Goal: Information Seeking & Learning: Check status

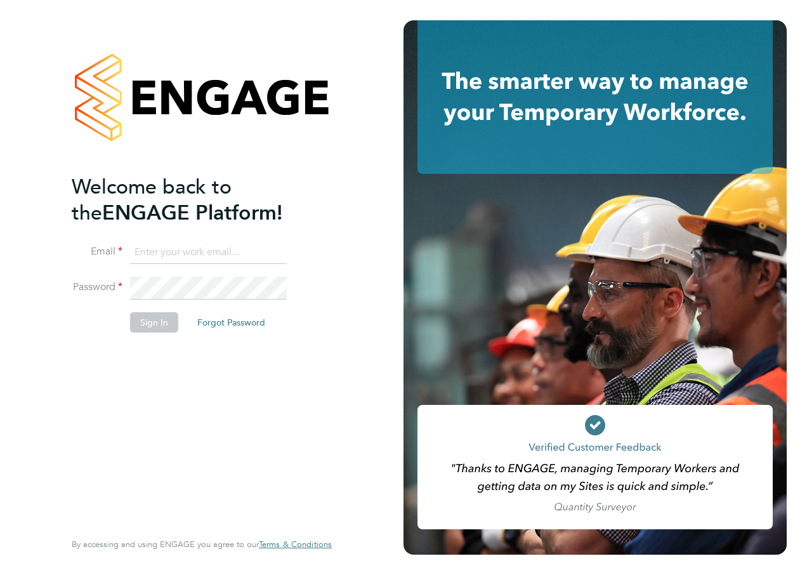
click at [197, 253] on input at bounding box center [208, 252] width 157 height 23
type input "katie.macpherson@hays.com"
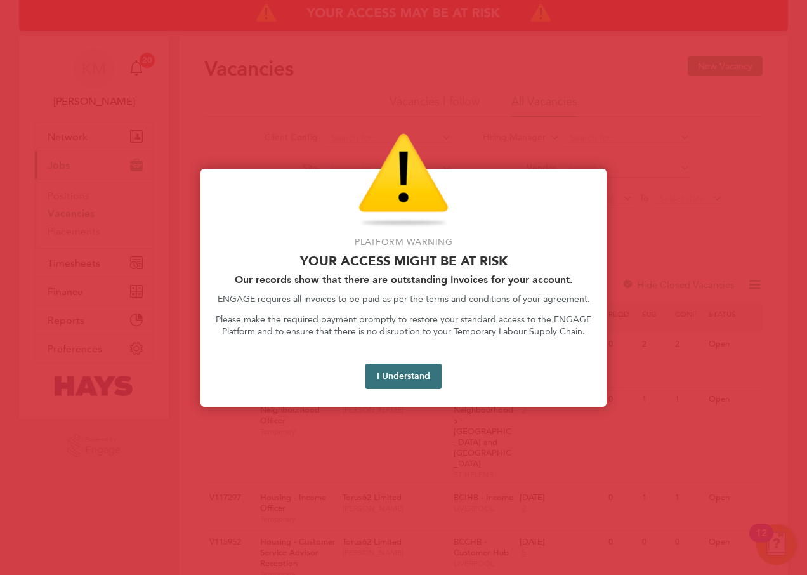
click at [408, 379] on button "I Understand" at bounding box center [404, 376] width 76 height 25
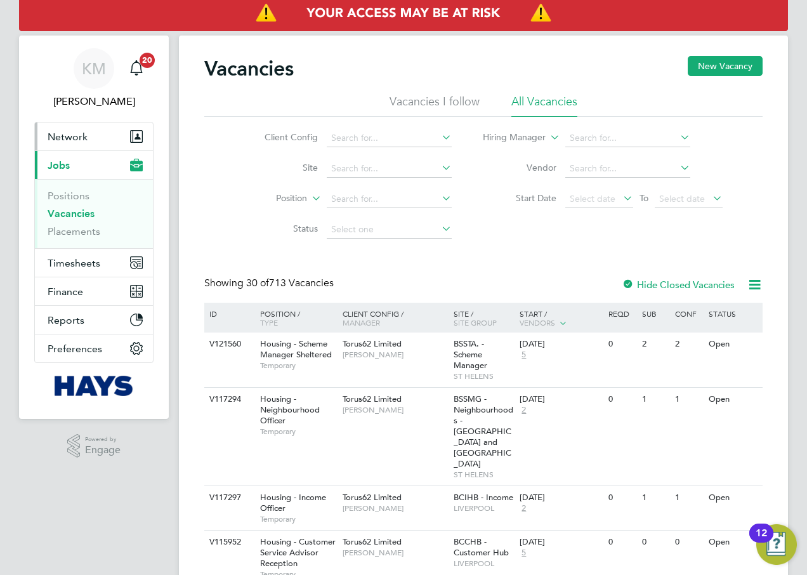
click at [63, 139] on span "Network" at bounding box center [68, 137] width 40 height 12
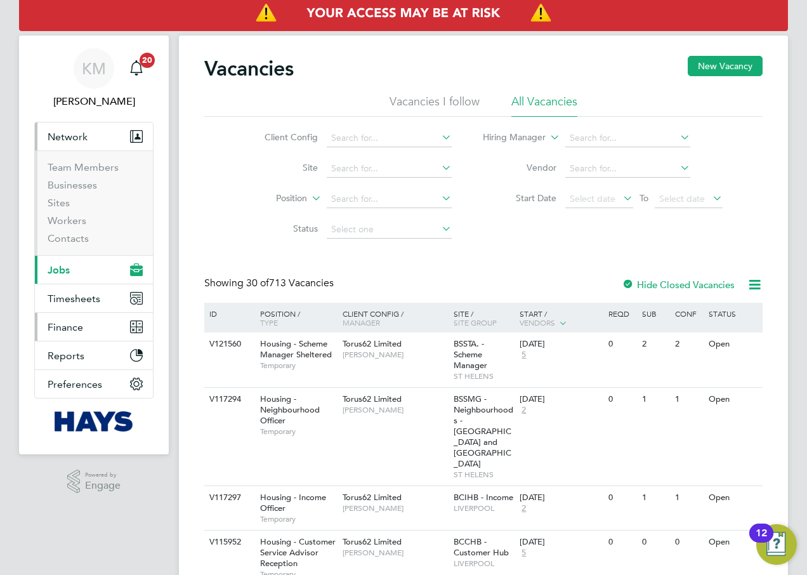
click at [75, 328] on span "Finance" at bounding box center [66, 327] width 36 height 12
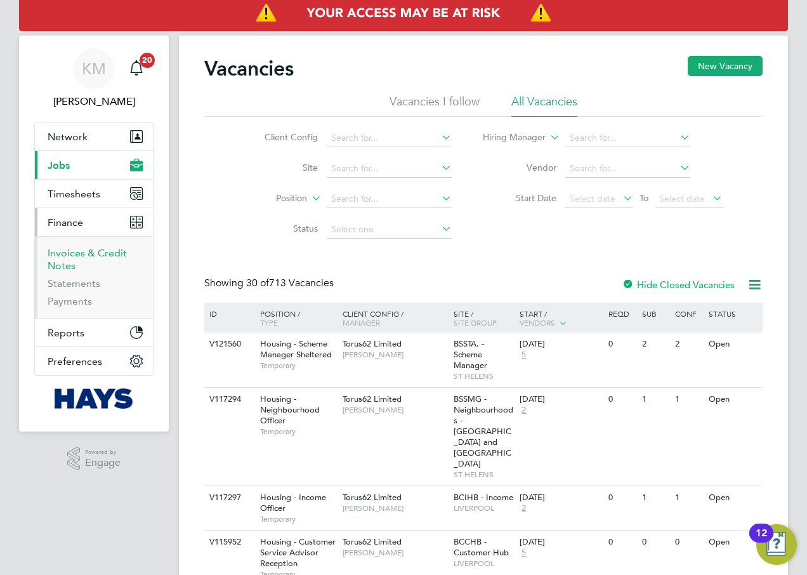
click at [60, 249] on link "Invoices & Credit Notes" at bounding box center [87, 259] width 79 height 25
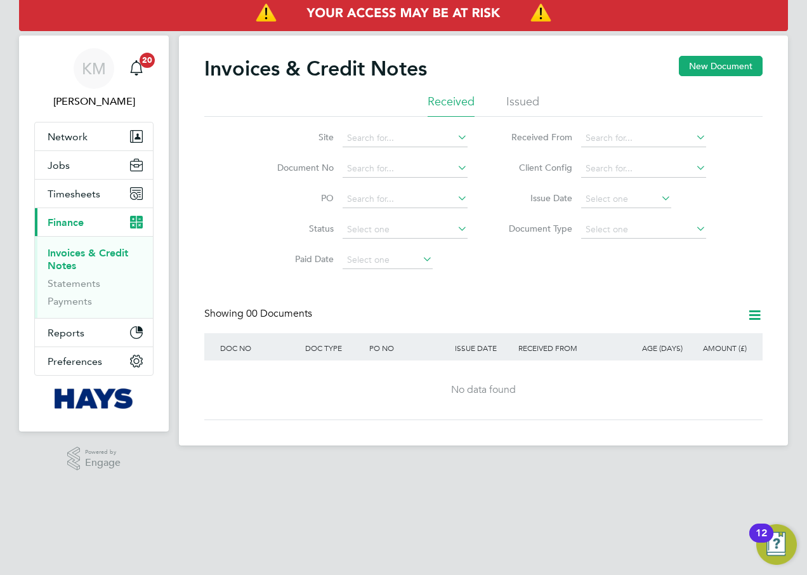
click at [526, 95] on li "Issued" at bounding box center [523, 105] width 33 height 23
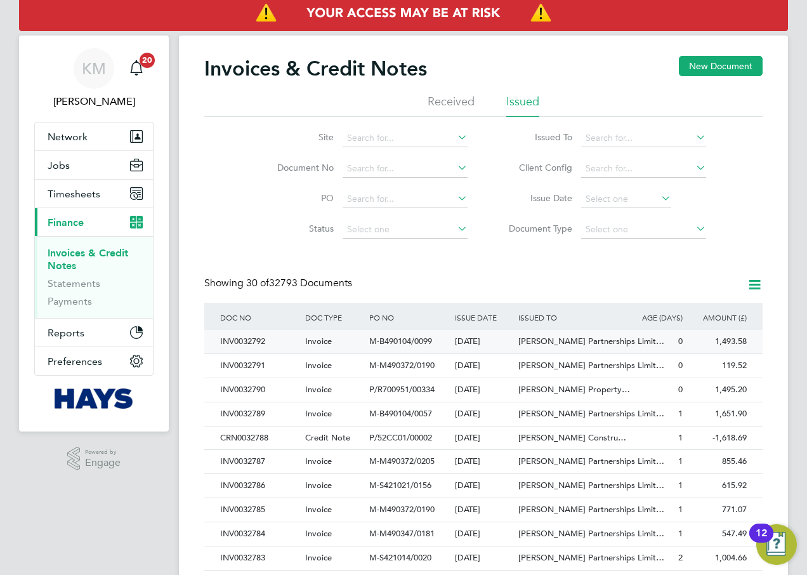
click at [239, 341] on div "INV0032792" at bounding box center [259, 341] width 85 height 23
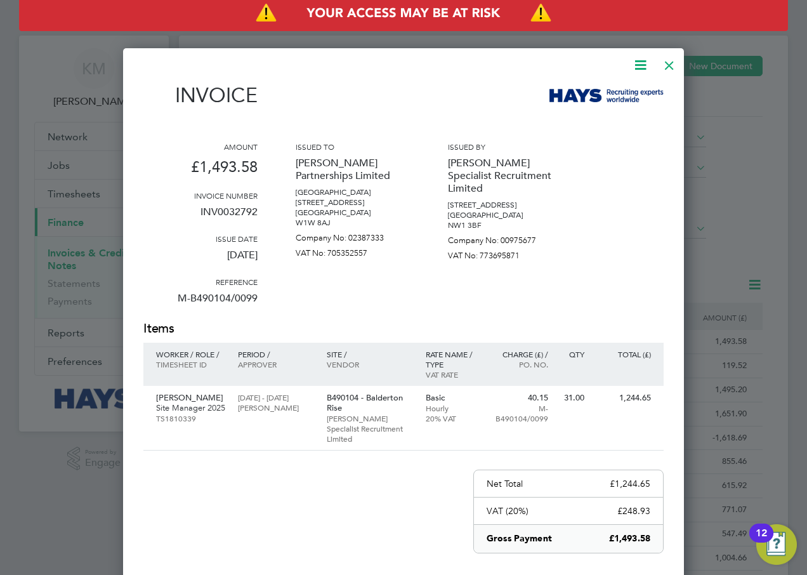
drag, startPoint x: 675, startPoint y: 62, endPoint x: 671, endPoint y: 75, distance: 14.1
click at [675, 62] on div at bounding box center [669, 62] width 23 height 23
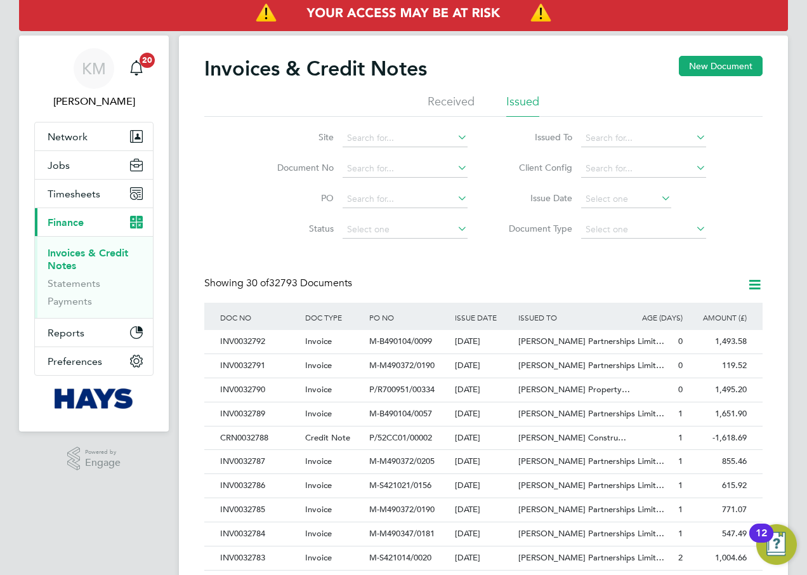
click at [455, 228] on icon at bounding box center [455, 229] width 0 height 18
click at [454, 225] on input at bounding box center [405, 230] width 125 height 18
click at [399, 263] on li "Unpaid" at bounding box center [405, 263] width 126 height 17
type input "Unpaid"
click at [58, 164] on span "Jobs" at bounding box center [59, 165] width 22 height 12
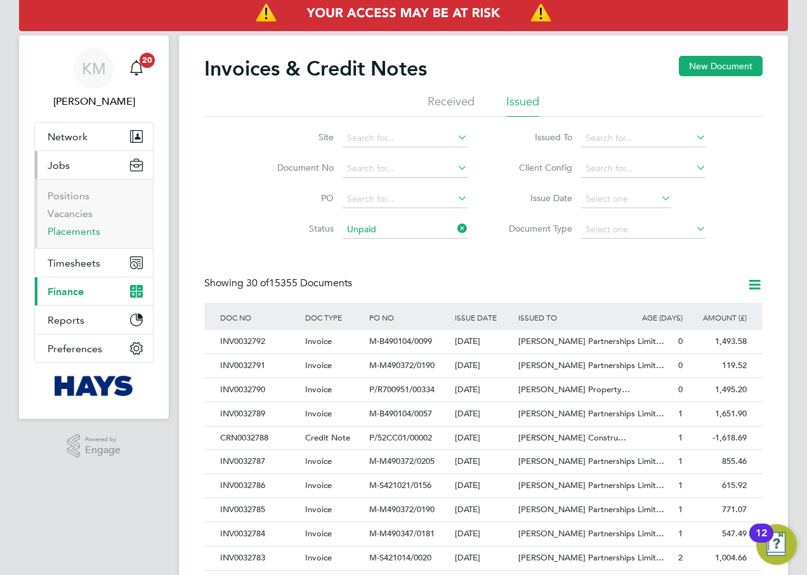
click at [73, 229] on link "Placements" at bounding box center [74, 231] width 53 height 12
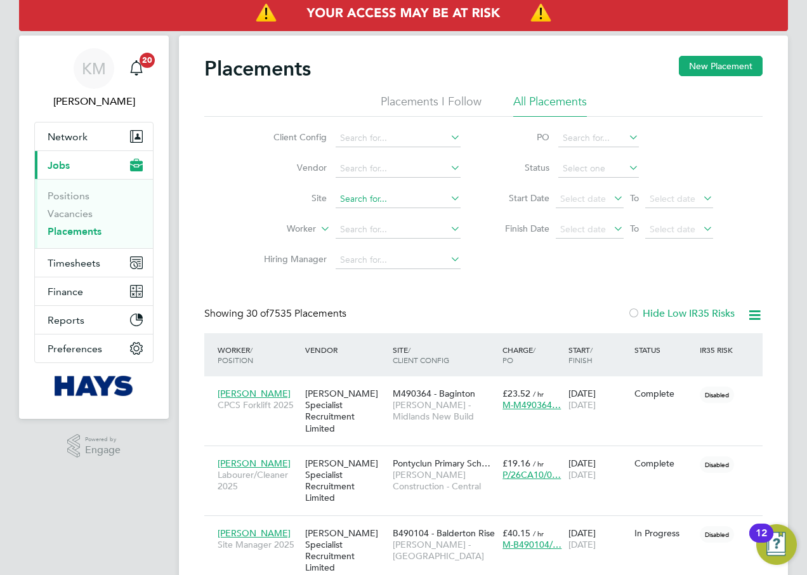
click at [385, 197] on input at bounding box center [398, 199] width 125 height 18
click at [388, 215] on li "Dock 9 (67CB01)" at bounding box center [398, 216] width 126 height 17
type input "Dock 9 (67CB01)"
click at [626, 164] on icon at bounding box center [626, 168] width 0 height 18
click at [585, 169] on input at bounding box center [599, 169] width 81 height 18
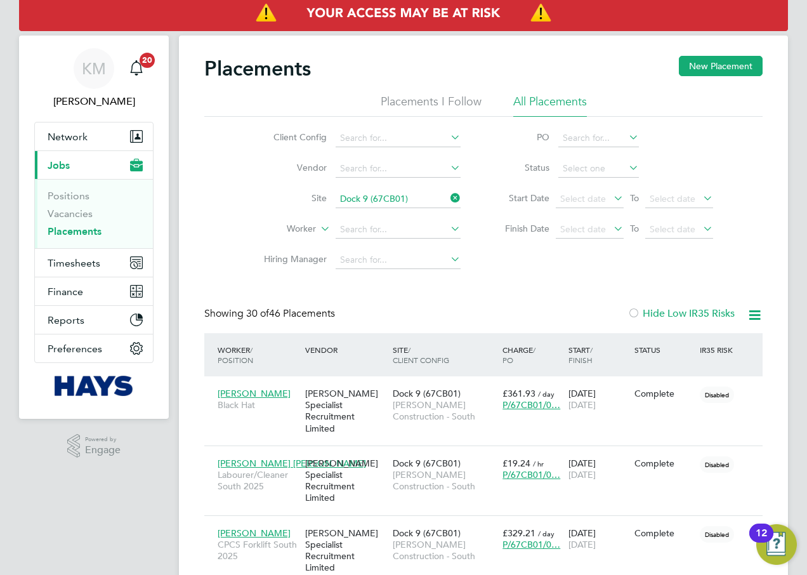
click at [591, 234] on li "In Progress" at bounding box center [599, 235] width 82 height 17
type input "In Progress"
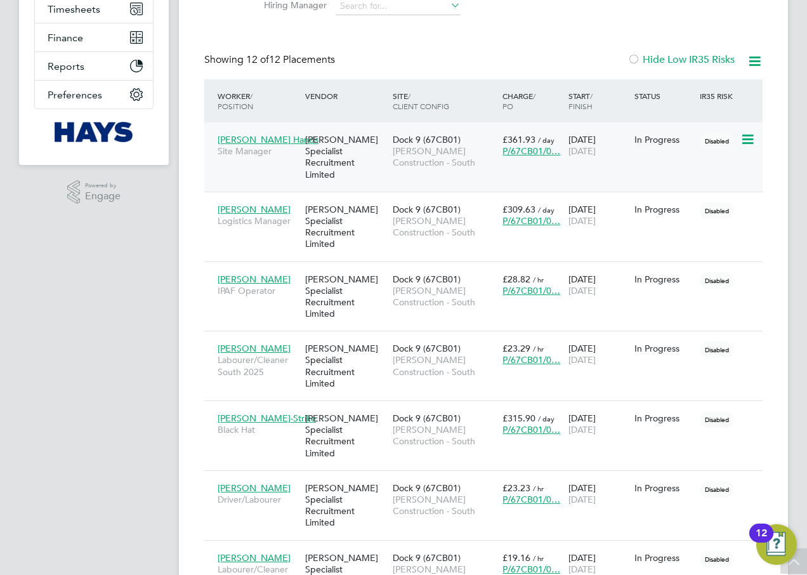
click at [424, 143] on span "Dock 9 (67CB01)" at bounding box center [427, 139] width 68 height 11
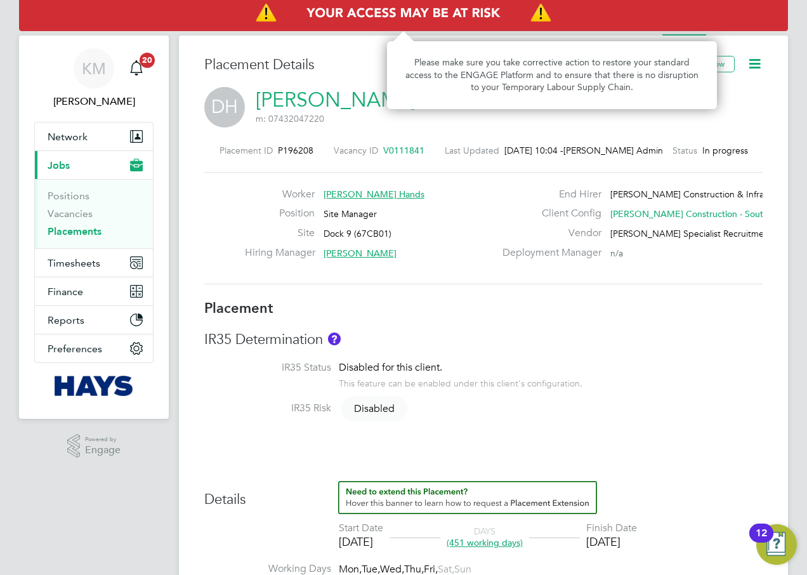
click at [711, 9] on img "Access At Risk" at bounding box center [403, 14] width 769 height 36
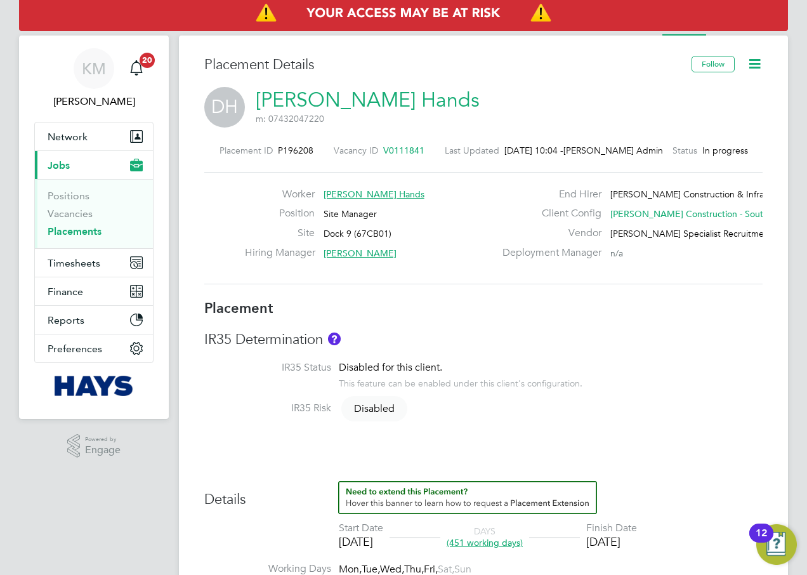
click at [673, 35] on li "Placement" at bounding box center [685, 22] width 44 height 25
click at [755, 63] on icon at bounding box center [755, 64] width 16 height 16
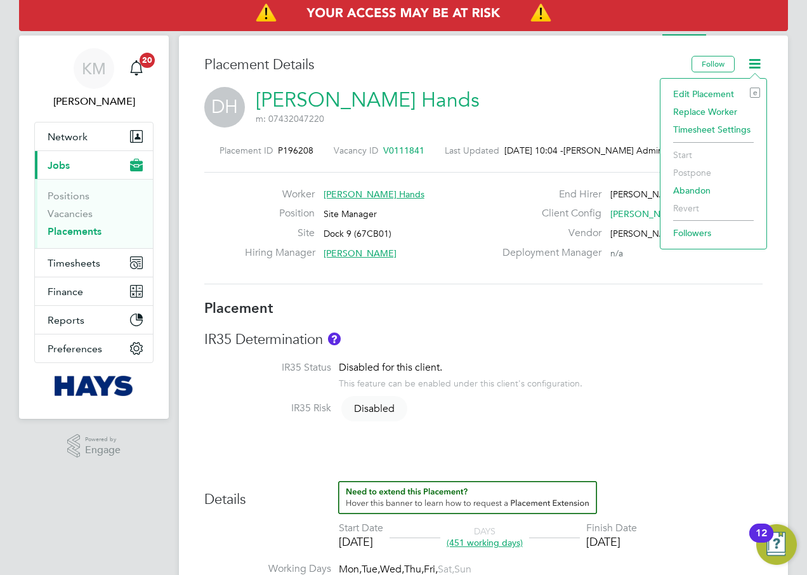
click at [519, 100] on div "DH Dean Hands m: 07432047220" at bounding box center [483, 108] width 559 height 43
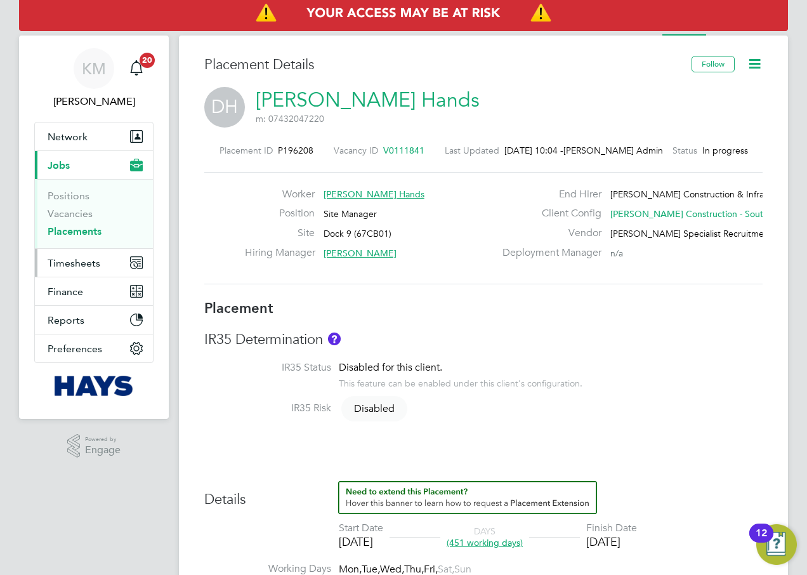
click at [78, 263] on span "Timesheets" at bounding box center [74, 263] width 53 height 12
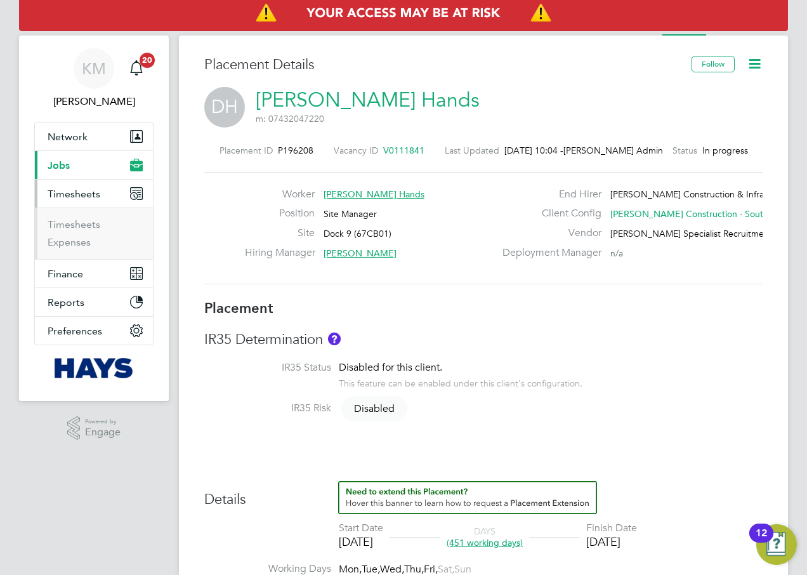
click at [58, 159] on span "Jobs" at bounding box center [59, 165] width 22 height 12
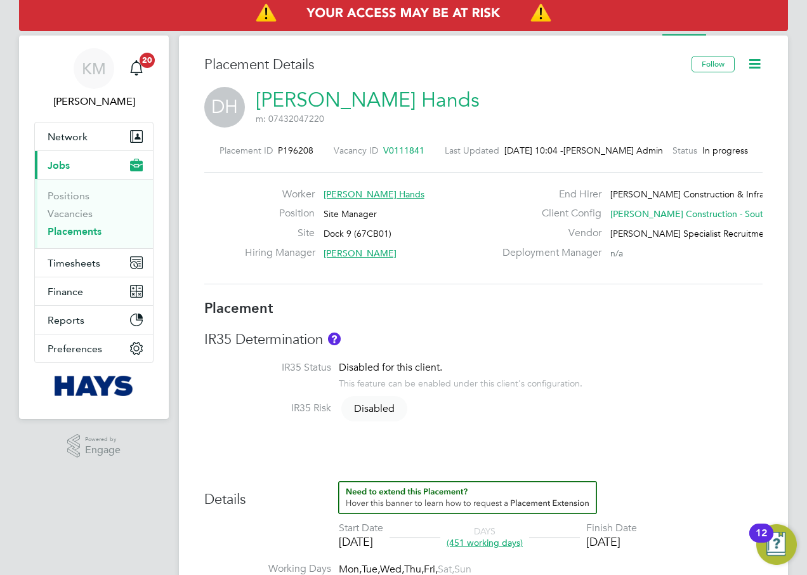
click at [76, 232] on link "Placements" at bounding box center [75, 231] width 54 height 12
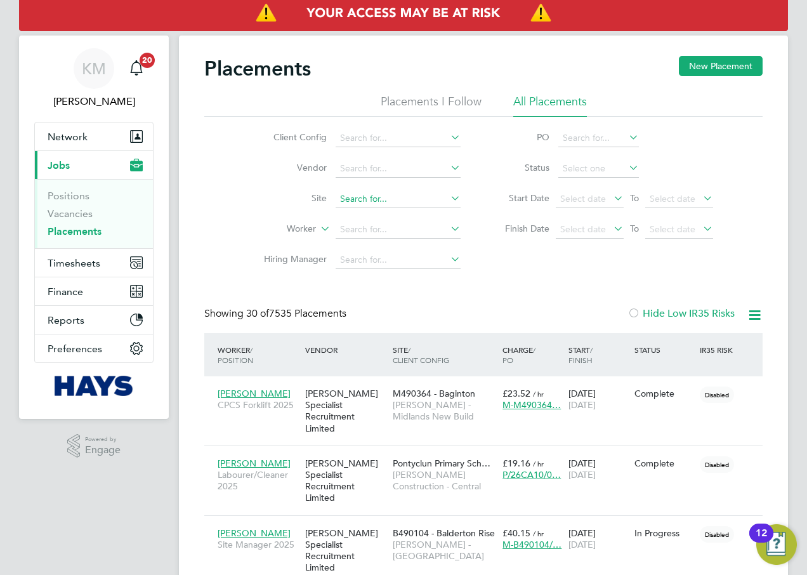
click at [365, 204] on input at bounding box center [398, 199] width 125 height 18
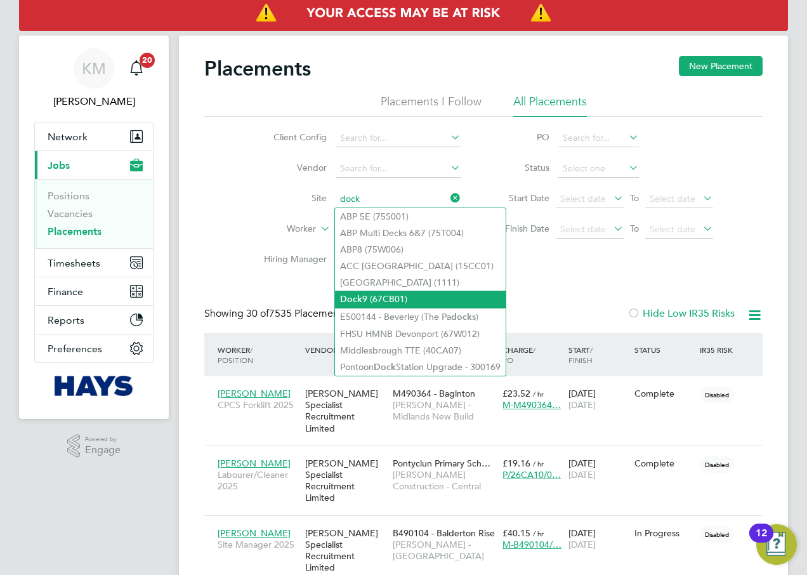
click at [385, 295] on li "Dock 9 (67CB01)" at bounding box center [420, 299] width 171 height 17
type input "Dock 9 (67CB01)"
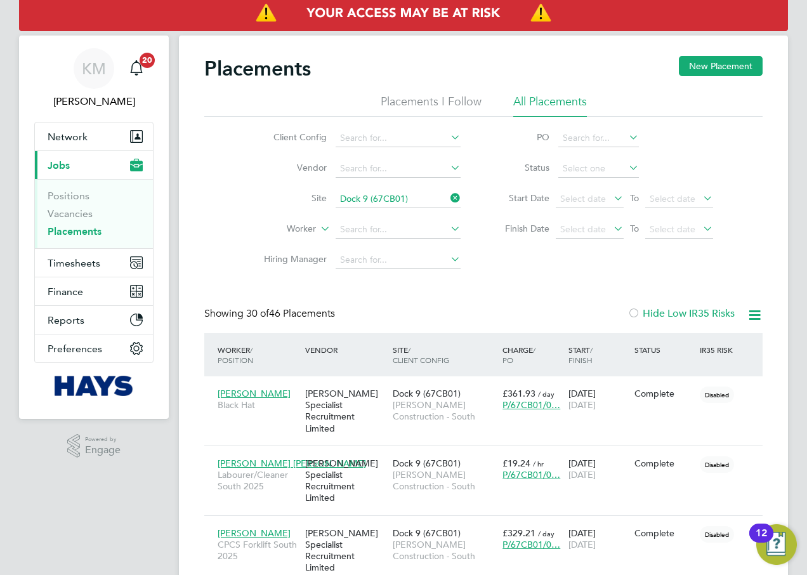
click at [626, 168] on icon at bounding box center [626, 168] width 0 height 18
click at [615, 166] on input at bounding box center [599, 169] width 81 height 18
click at [599, 232] on li "In Progress" at bounding box center [599, 235] width 82 height 17
type input "In Progress"
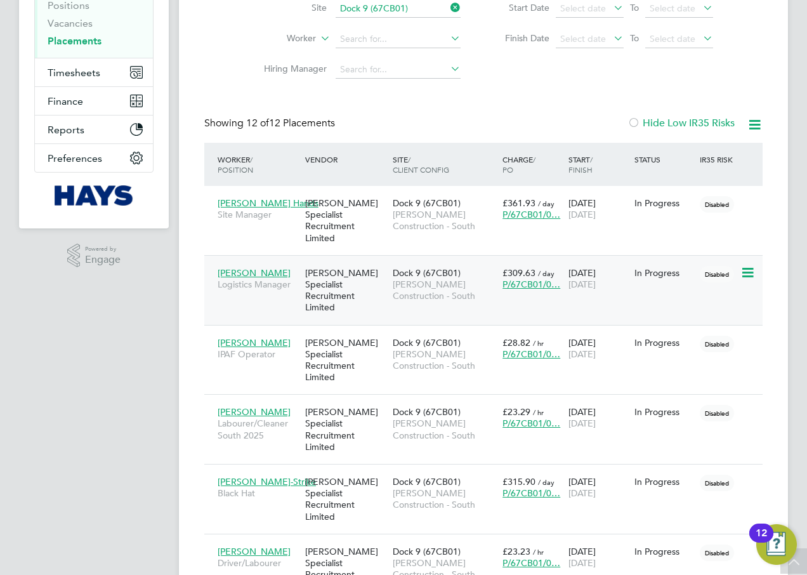
click at [426, 279] on span "Morgan Sindall Construction - South" at bounding box center [444, 290] width 103 height 23
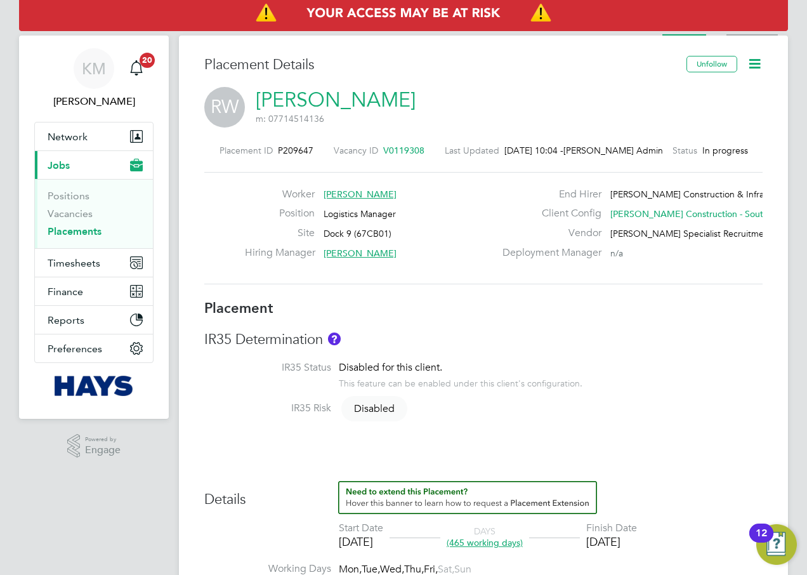
click at [745, 34] on li "Activity Logs" at bounding box center [752, 22] width 51 height 25
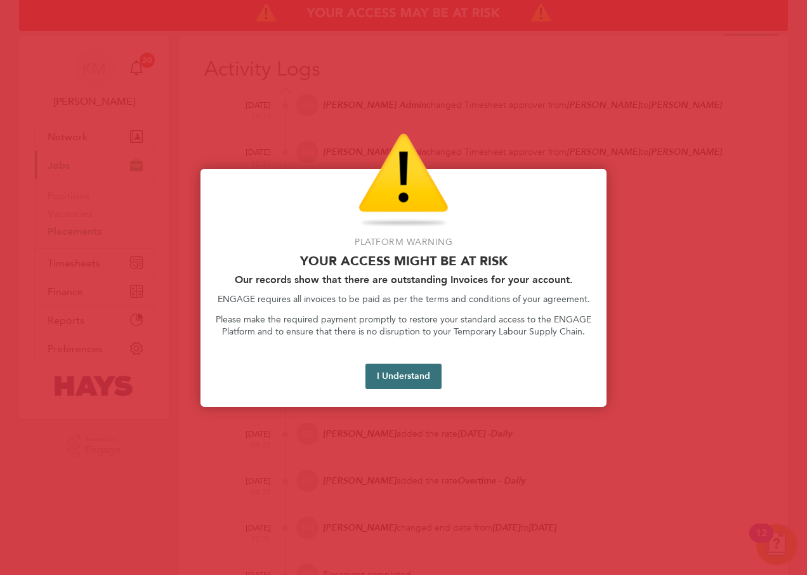
click at [411, 377] on button "I Understand" at bounding box center [404, 376] width 76 height 25
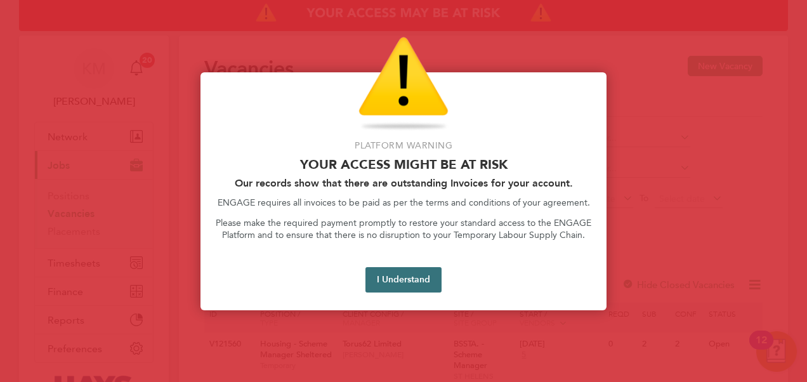
click at [418, 279] on button "I Understand" at bounding box center [404, 279] width 76 height 25
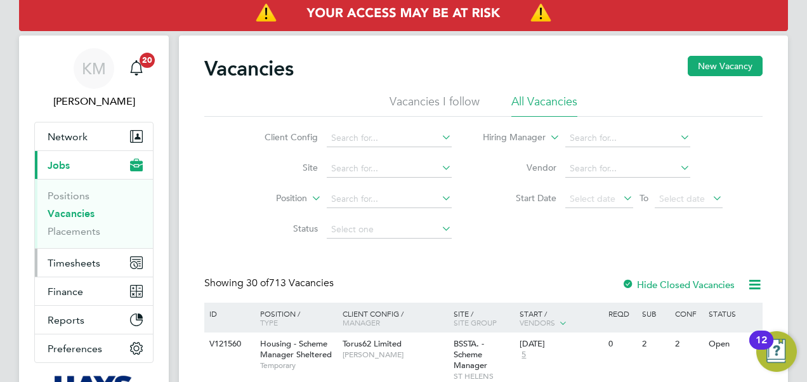
click at [72, 258] on span "Timesheets" at bounding box center [74, 263] width 53 height 12
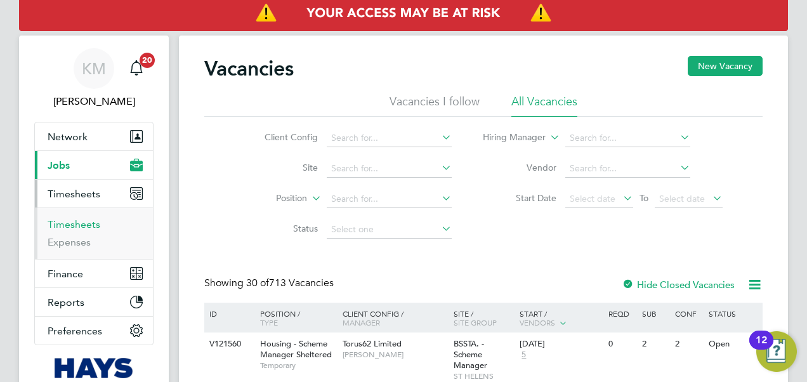
click at [72, 218] on link "Timesheets" at bounding box center [74, 224] width 53 height 12
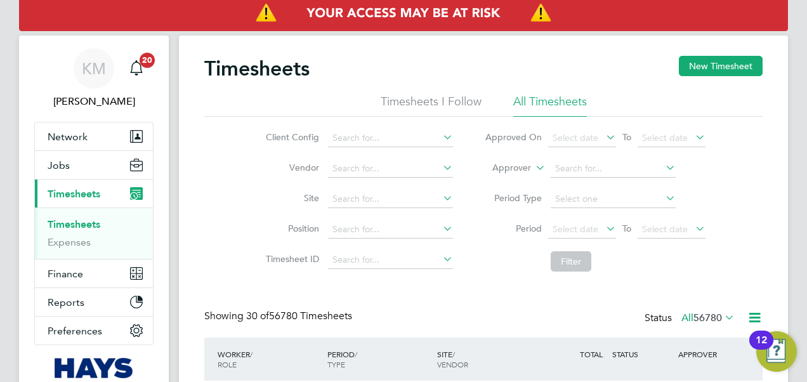
click at [533, 165] on icon at bounding box center [533, 164] width 0 height 11
click at [510, 185] on li "Worker" at bounding box center [500, 183] width 62 height 17
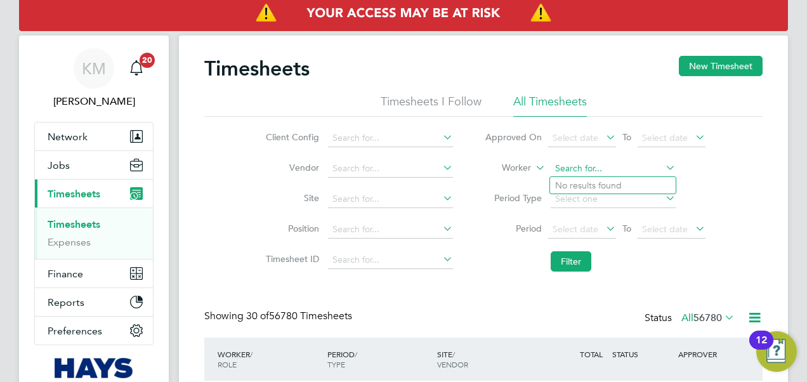
click at [559, 172] on input at bounding box center [613, 169] width 125 height 18
drag, startPoint x: 594, startPoint y: 180, endPoint x: 553, endPoint y: 239, distance: 72.0
click at [632, 181] on b "Heal" at bounding box center [641, 185] width 19 height 11
type input "Damien Healy"
click at [573, 256] on button "Filter" at bounding box center [571, 261] width 41 height 20
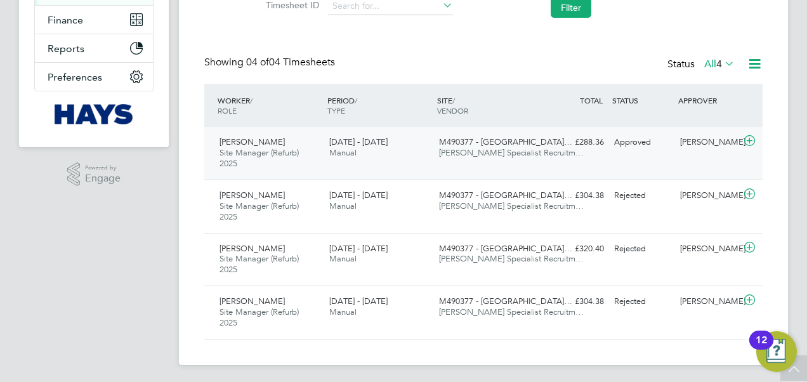
click at [230, 150] on span "Site Manager (Refurb) 2025" at bounding box center [259, 158] width 79 height 22
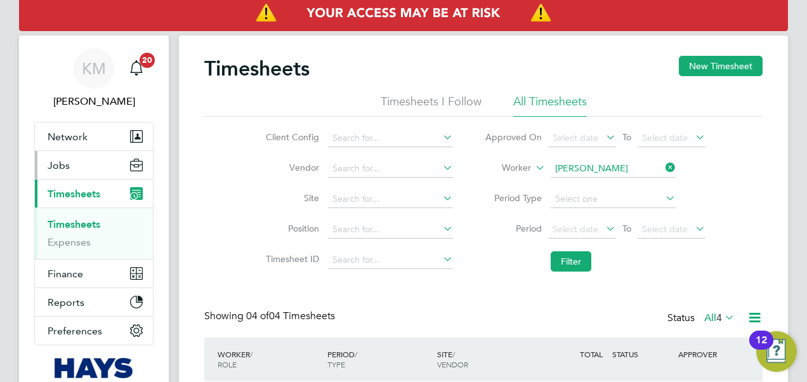
click at [61, 163] on span "Jobs" at bounding box center [59, 165] width 22 height 12
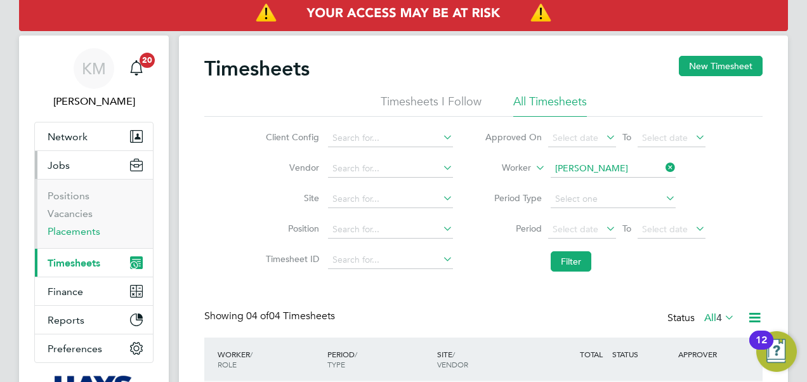
click at [80, 229] on link "Placements" at bounding box center [74, 231] width 53 height 12
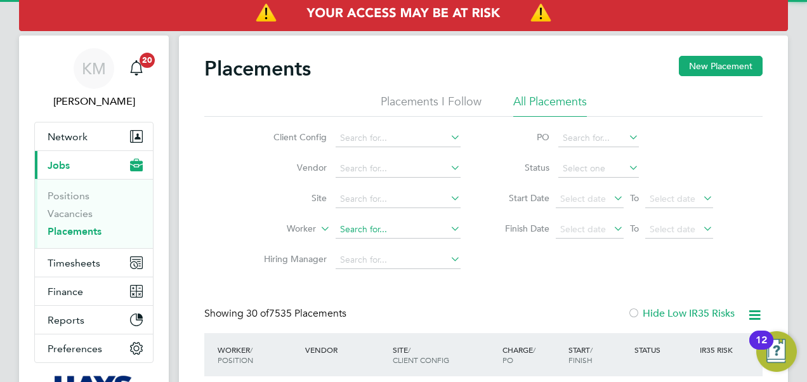
click at [354, 230] on input at bounding box center [398, 230] width 125 height 18
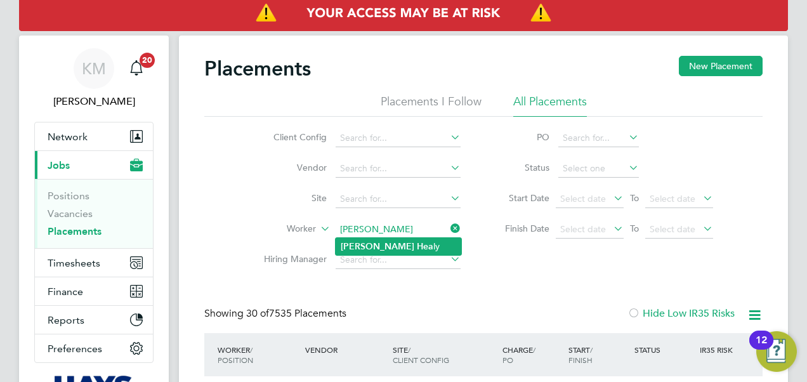
click at [417, 246] on b "Hea" at bounding box center [425, 246] width 17 height 11
type input "Damien Healy"
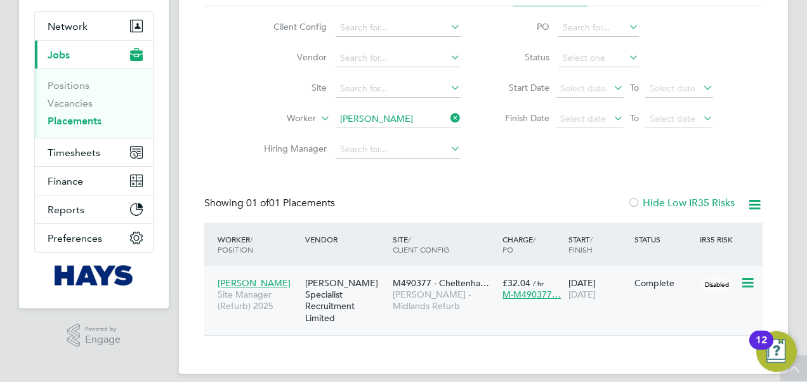
click at [412, 287] on span "M490377 - Cheltenha…" at bounding box center [441, 282] width 96 height 11
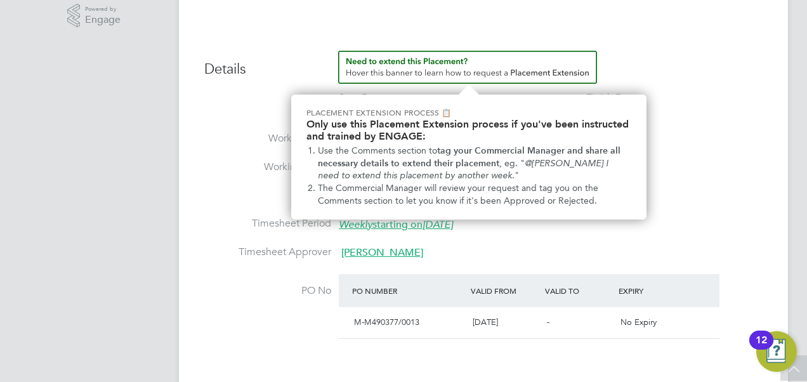
scroll to position [444, 0]
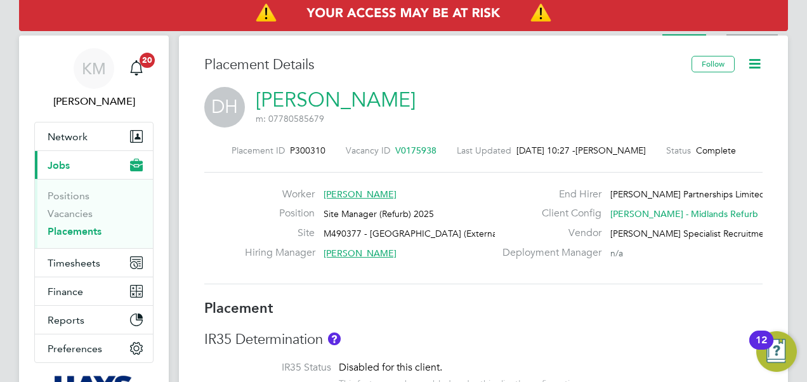
click at [748, 33] on li "Activity Logs" at bounding box center [752, 22] width 51 height 25
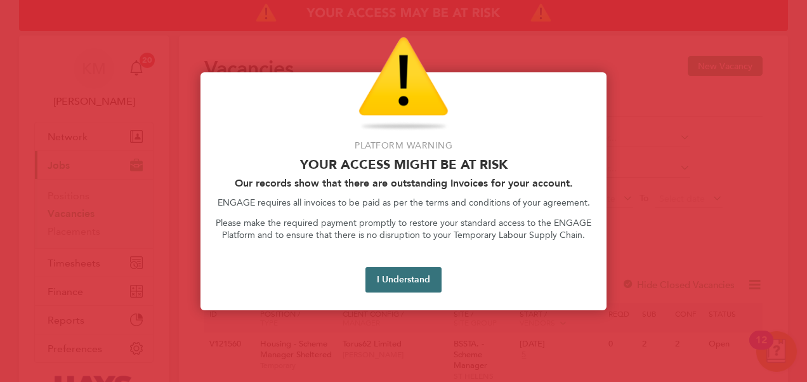
click at [411, 280] on button "I Understand" at bounding box center [404, 279] width 76 height 25
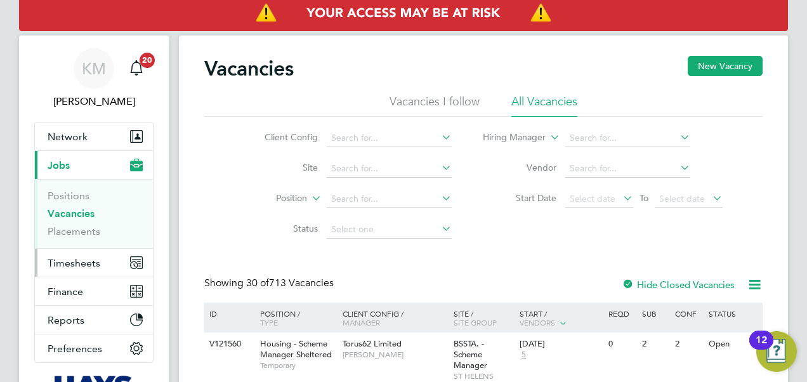
click at [80, 265] on span "Timesheets" at bounding box center [74, 263] width 53 height 12
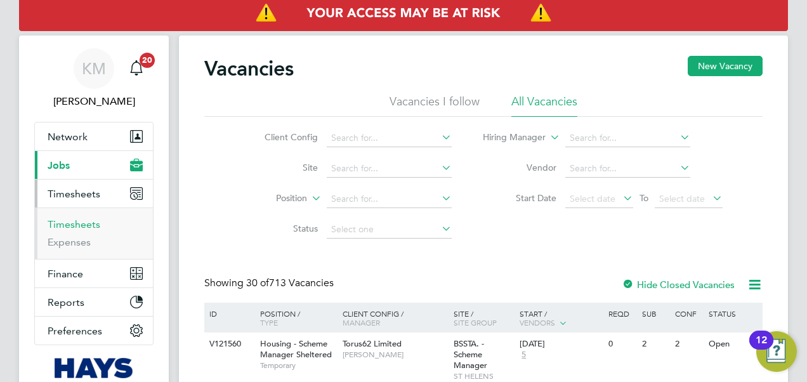
click at [80, 222] on link "Timesheets" at bounding box center [74, 224] width 53 height 12
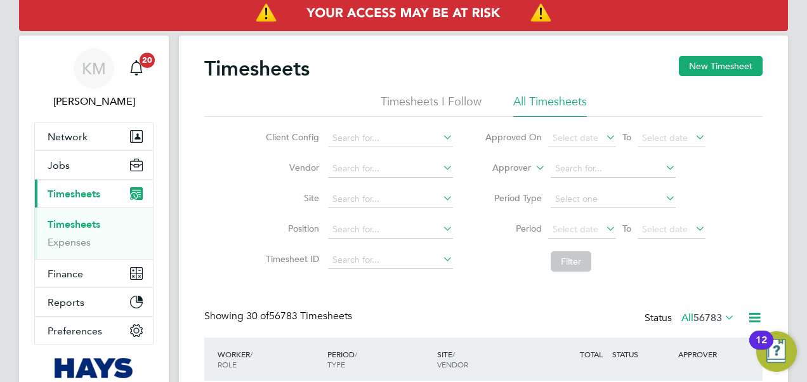
click at [533, 168] on icon at bounding box center [533, 164] width 0 height 11
click at [524, 178] on li "Worker" at bounding box center [500, 183] width 62 height 17
click at [578, 164] on input at bounding box center [613, 169] width 125 height 18
click at [618, 180] on li "[PERSON_NAME] [PERSON_NAME]" at bounding box center [645, 185] width 190 height 17
type input "[PERSON_NAME]"
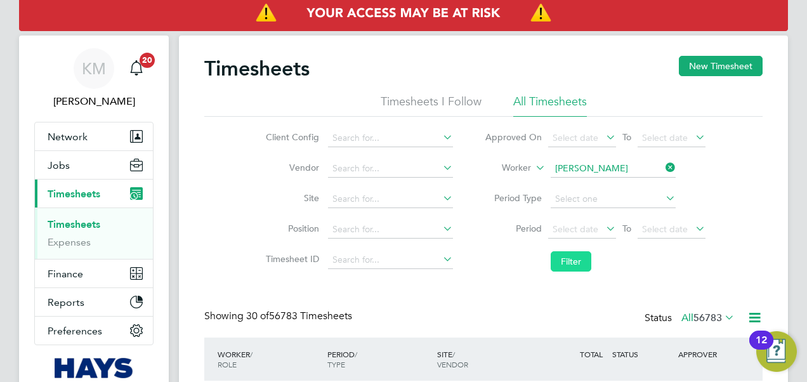
click at [567, 256] on button "Filter" at bounding box center [571, 261] width 41 height 20
click at [614, 169] on input at bounding box center [613, 169] width 125 height 18
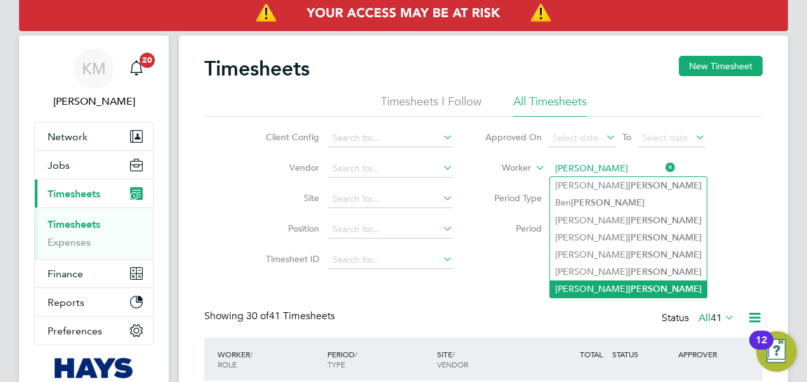
click at [628, 286] on b "Murphy" at bounding box center [665, 289] width 74 height 11
type input "Thomas Murphy"
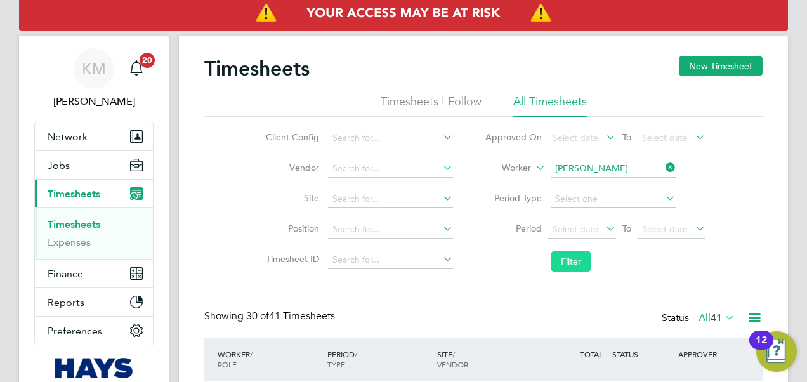
click at [576, 255] on button "Filter" at bounding box center [571, 261] width 41 height 20
click at [607, 167] on input at bounding box center [613, 169] width 125 height 18
click at [628, 206] on b "Whitfi" at bounding box center [640, 202] width 25 height 11
type input "David Whitfield"
click at [577, 261] on button "Filter" at bounding box center [571, 261] width 41 height 20
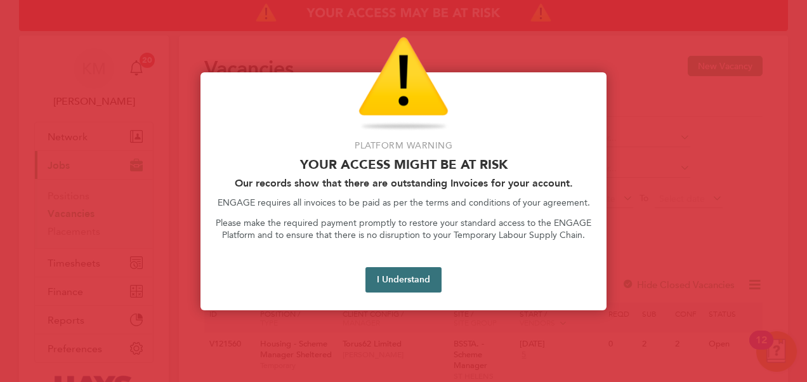
click at [404, 279] on button "I Understand" at bounding box center [404, 279] width 76 height 25
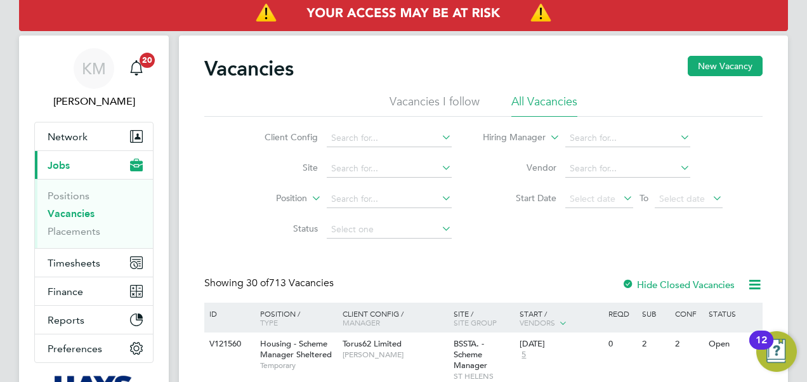
click at [75, 211] on link "Vacancies" at bounding box center [71, 214] width 47 height 12
click at [403, 170] on input at bounding box center [389, 169] width 125 height 18
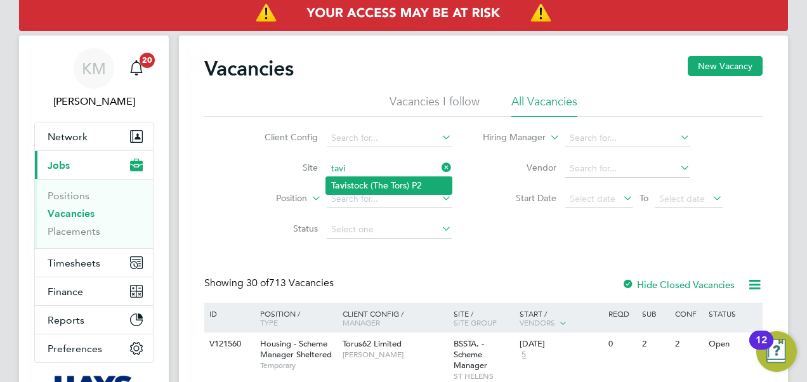
click at [396, 181] on li "Tavi stock (The Tors) P2" at bounding box center [389, 185] width 126 height 17
type input "Tavistock (The Tors) P2"
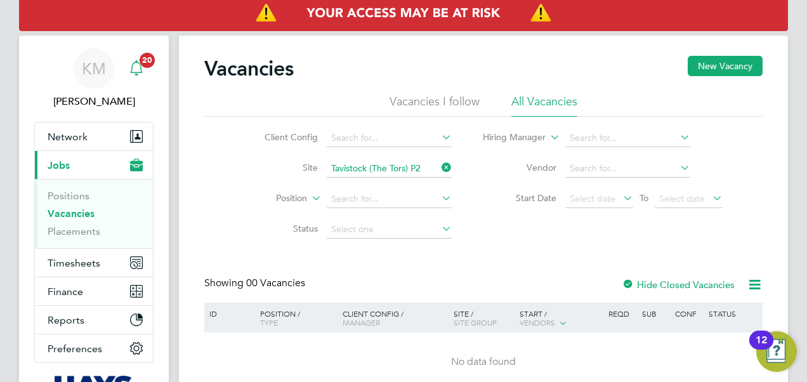
click at [147, 59] on span "20" at bounding box center [147, 60] width 15 height 15
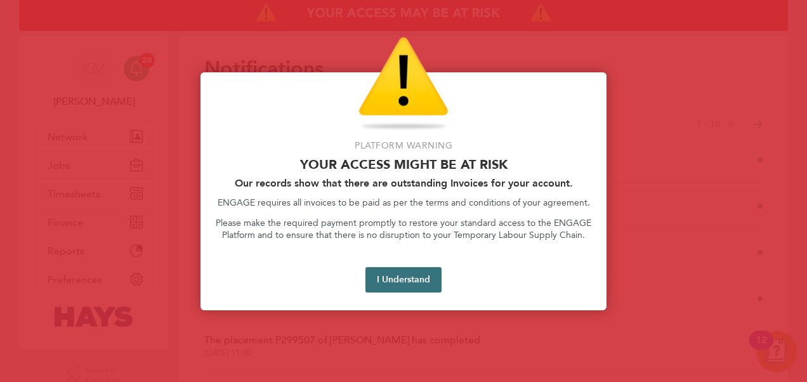
click at [399, 282] on button "I Understand" at bounding box center [404, 279] width 76 height 25
